Goal: Book appointment/travel/reservation

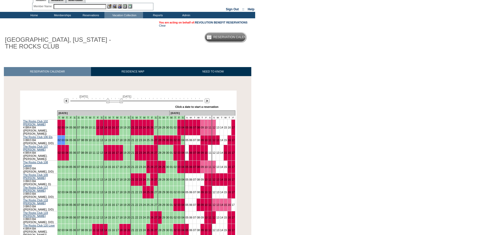
scroll to position [26, 0]
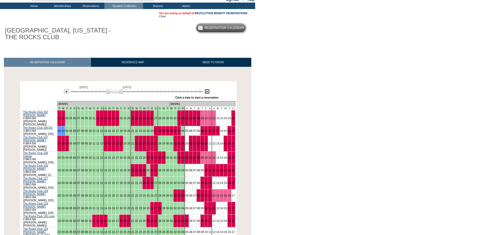
click at [207, 94] on img at bounding box center [207, 91] width 5 height 5
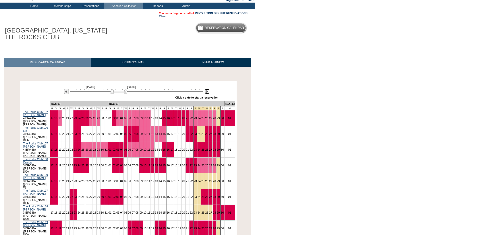
scroll to position [52, 0]
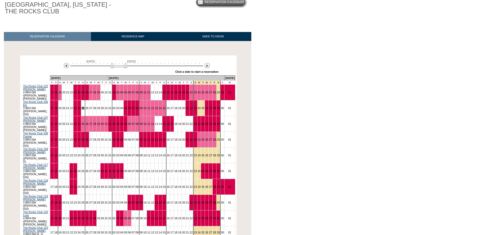
click at [85, 106] on link "25" at bounding box center [82, 107] width 3 height 3
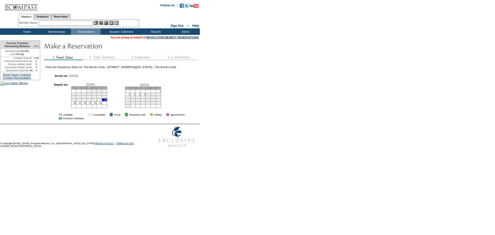
click at [92, 104] on link "29" at bounding box center [90, 103] width 3 height 3
